Goal: Transaction & Acquisition: Purchase product/service

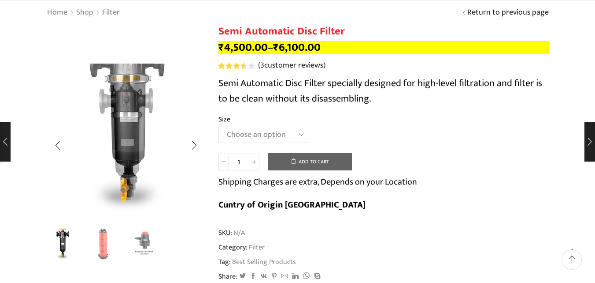
scroll to position [88, 0]
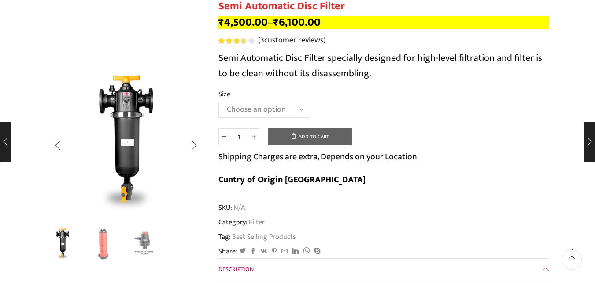
click at [94, 237] on img "2 / 3" at bounding box center [103, 243] width 37 height 37
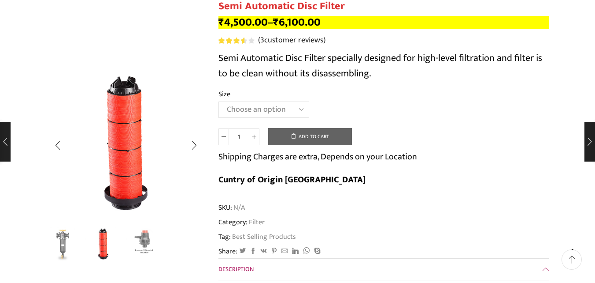
click at [142, 247] on img "3 / 3" at bounding box center [144, 243] width 37 height 37
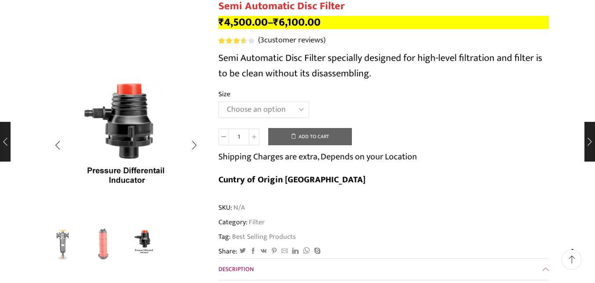
click at [103, 239] on img "2 / 3" at bounding box center [103, 243] width 37 height 37
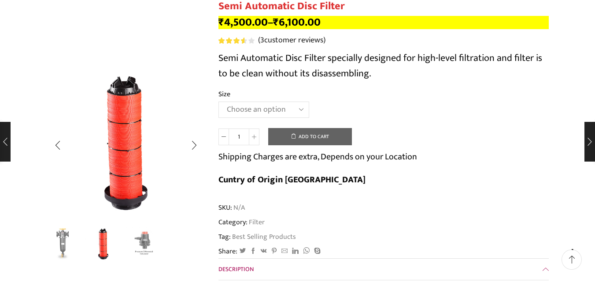
click at [53, 238] on img "1 / 3" at bounding box center [63, 243] width 37 height 37
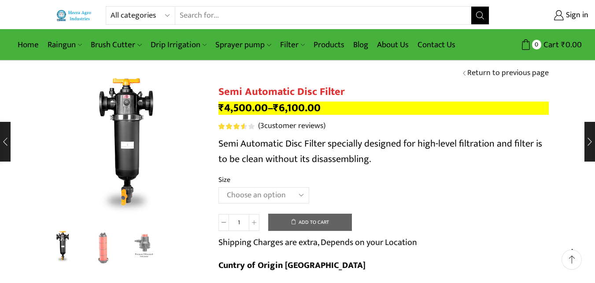
scroll to position [0, 0]
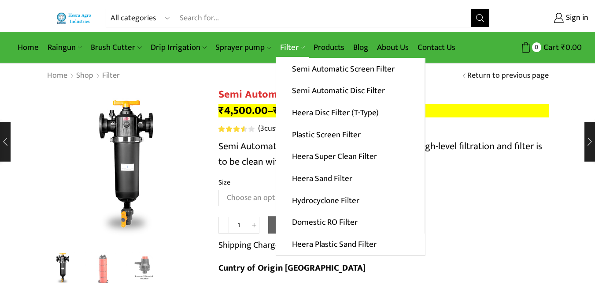
click at [286, 43] on link "Filter" at bounding box center [292, 47] width 33 height 21
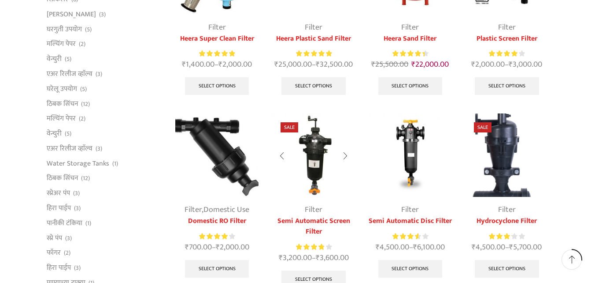
scroll to position [220, 0]
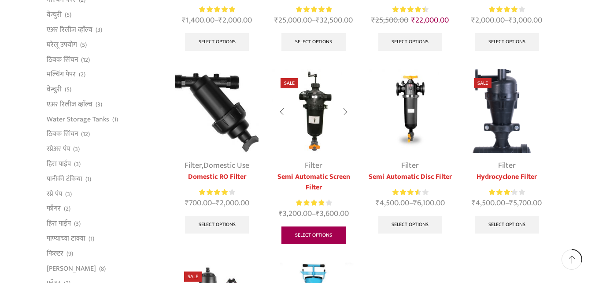
click at [287, 227] on link "Select options" at bounding box center [314, 235] width 64 height 18
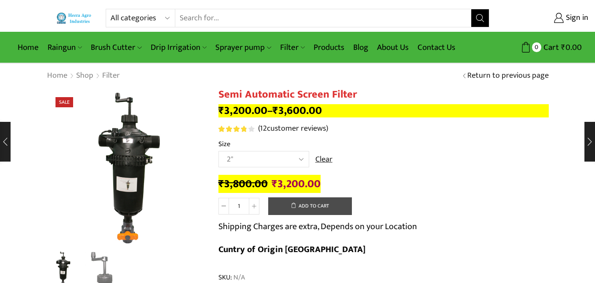
click at [219, 151] on select "Choose an option 2" 2.5" 3"" at bounding box center [264, 159] width 91 height 16
click at [282, 163] on select "Choose an option 2" 2.5" 3"" at bounding box center [264, 159] width 91 height 16
click at [403, 142] on th "Size" at bounding box center [384, 144] width 331 height 13
click at [245, 159] on select "Choose an option 2" 2.5" 3"" at bounding box center [264, 159] width 91 height 16
select select "3""
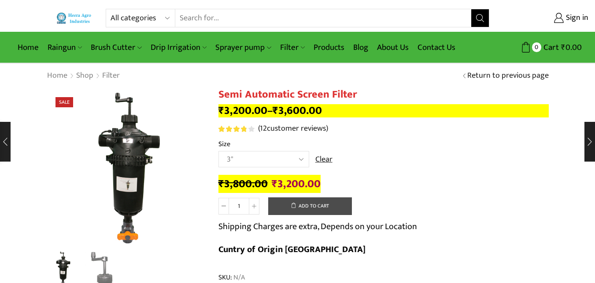
click at [219, 151] on select "Choose an option 2" 2.5" 3"" at bounding box center [264, 159] width 91 height 16
click at [290, 157] on select "Choose an option 2" 2.5" 3"" at bounding box center [264, 159] width 91 height 16
click at [219, 151] on select "Choose an option 2" 2.5" 3"" at bounding box center [264, 159] width 91 height 16
click at [246, 158] on select "Choose an option 2" 2.5" 3"" at bounding box center [264, 159] width 91 height 16
click at [219, 151] on select "Choose an option 2" 2.5" 3"" at bounding box center [264, 159] width 91 height 16
